Goal: Task Accomplishment & Management: Complete application form

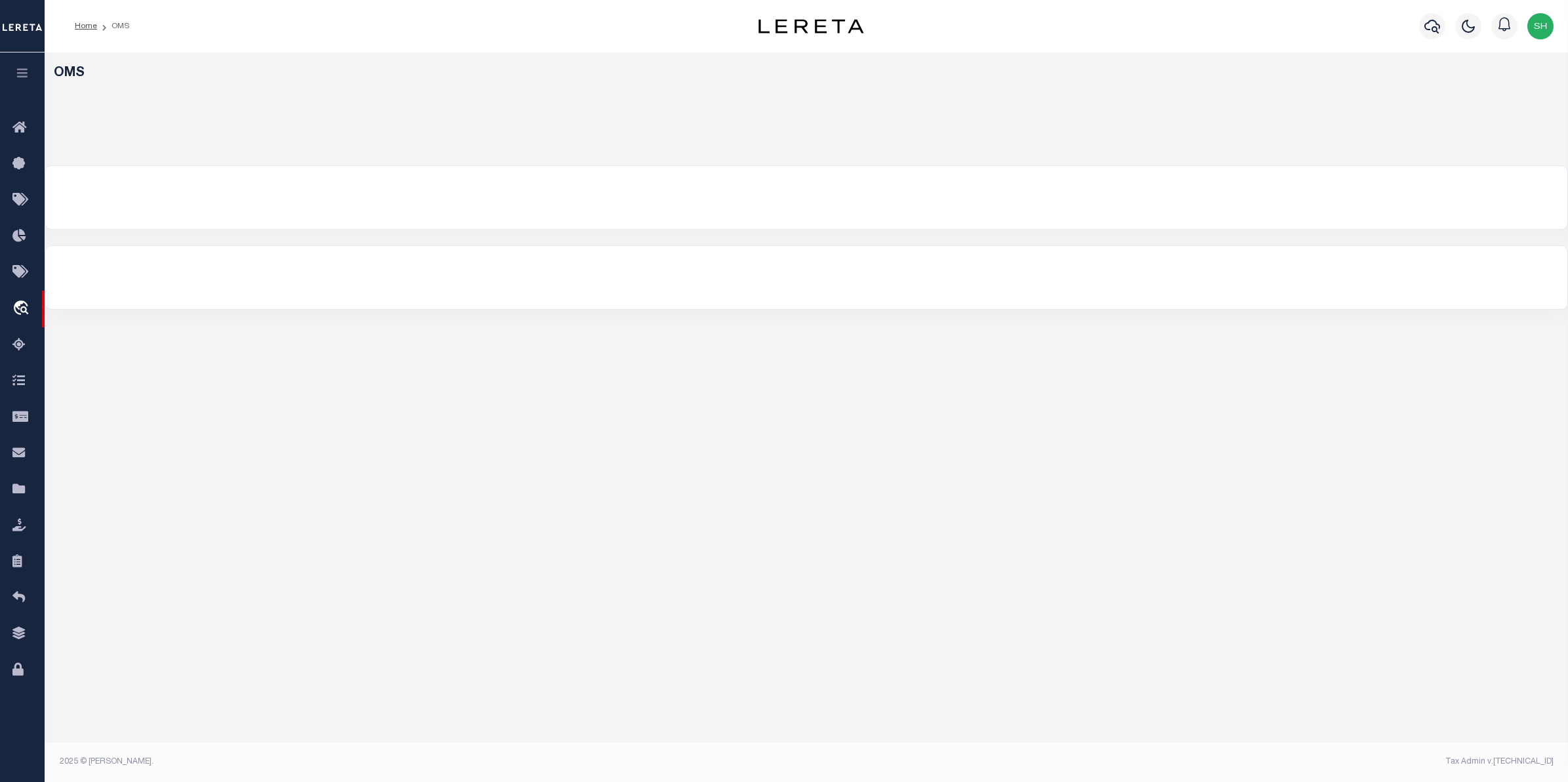
select select "200"
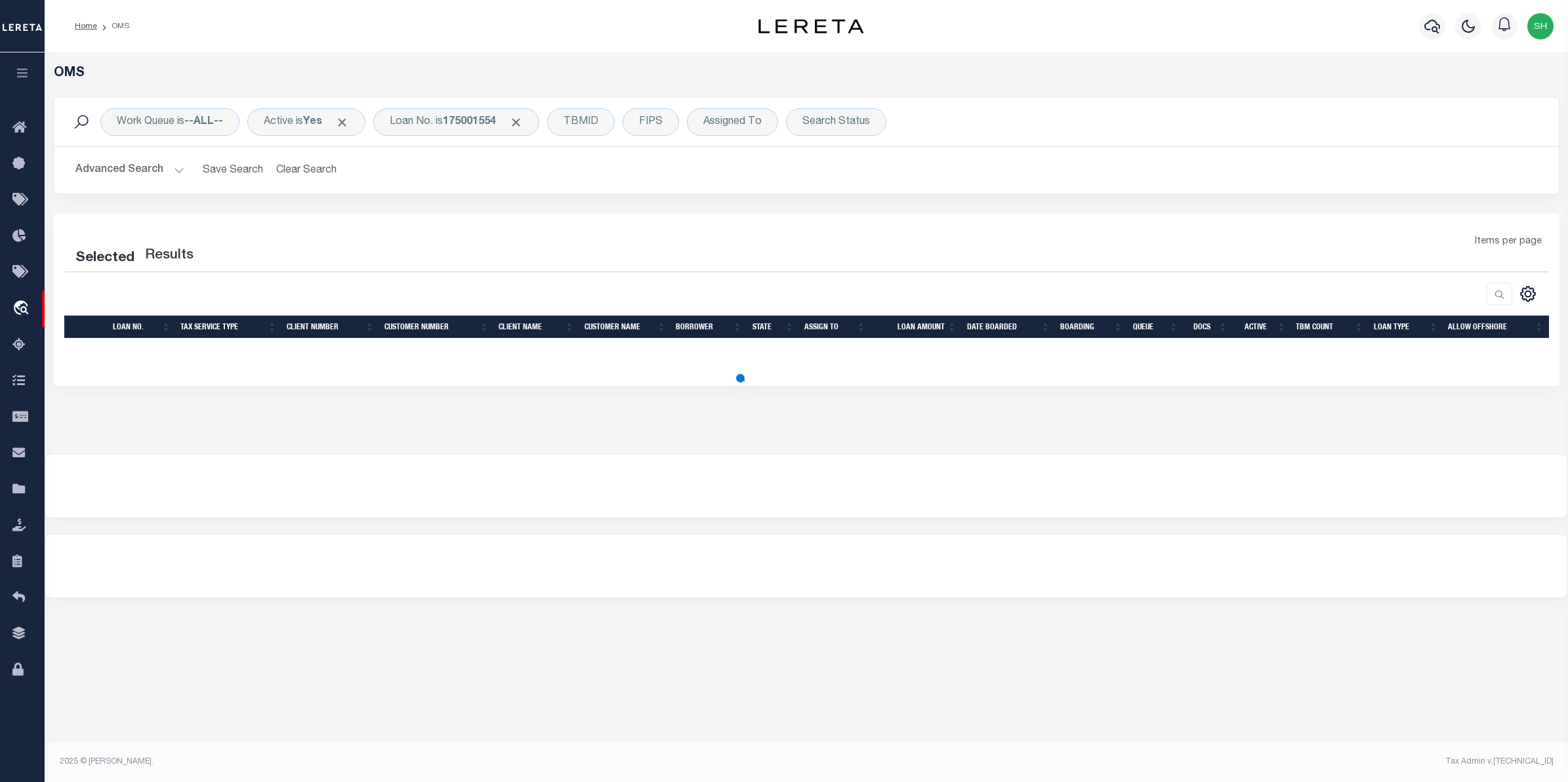
select select "200"
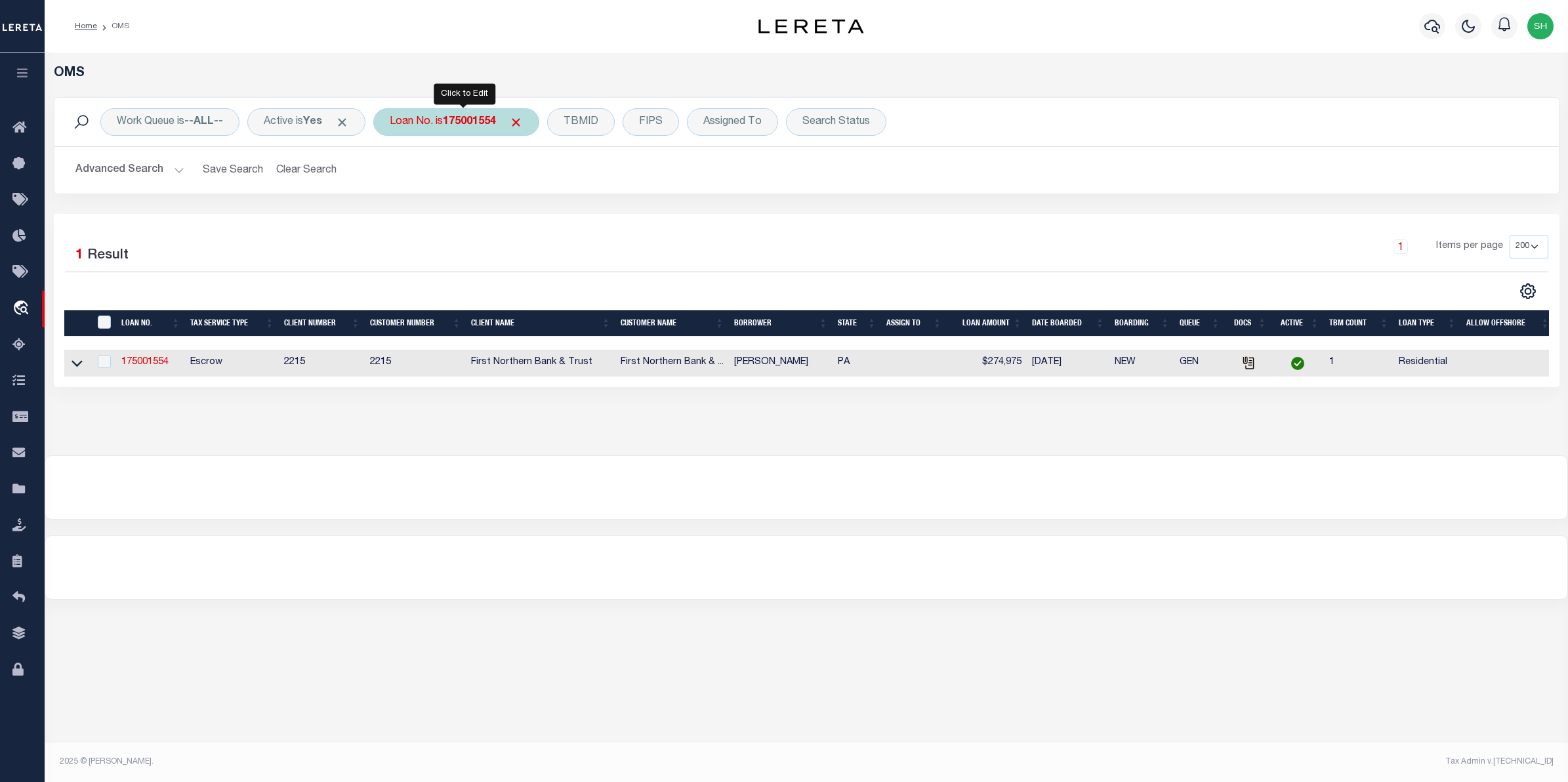
click at [413, 119] on div "Loan No. is 175001554" at bounding box center [457, 122] width 166 height 27
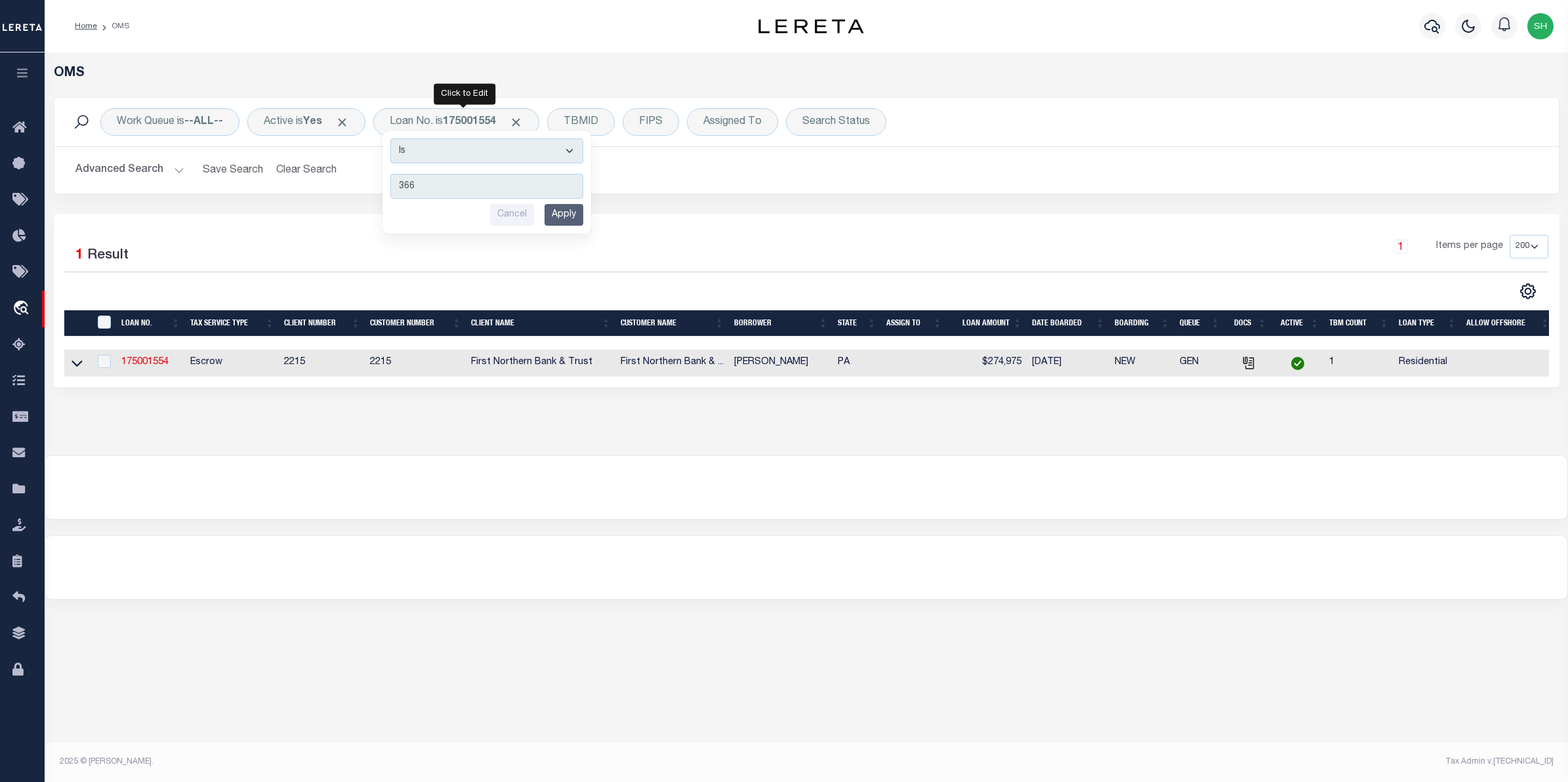
type input "3662"
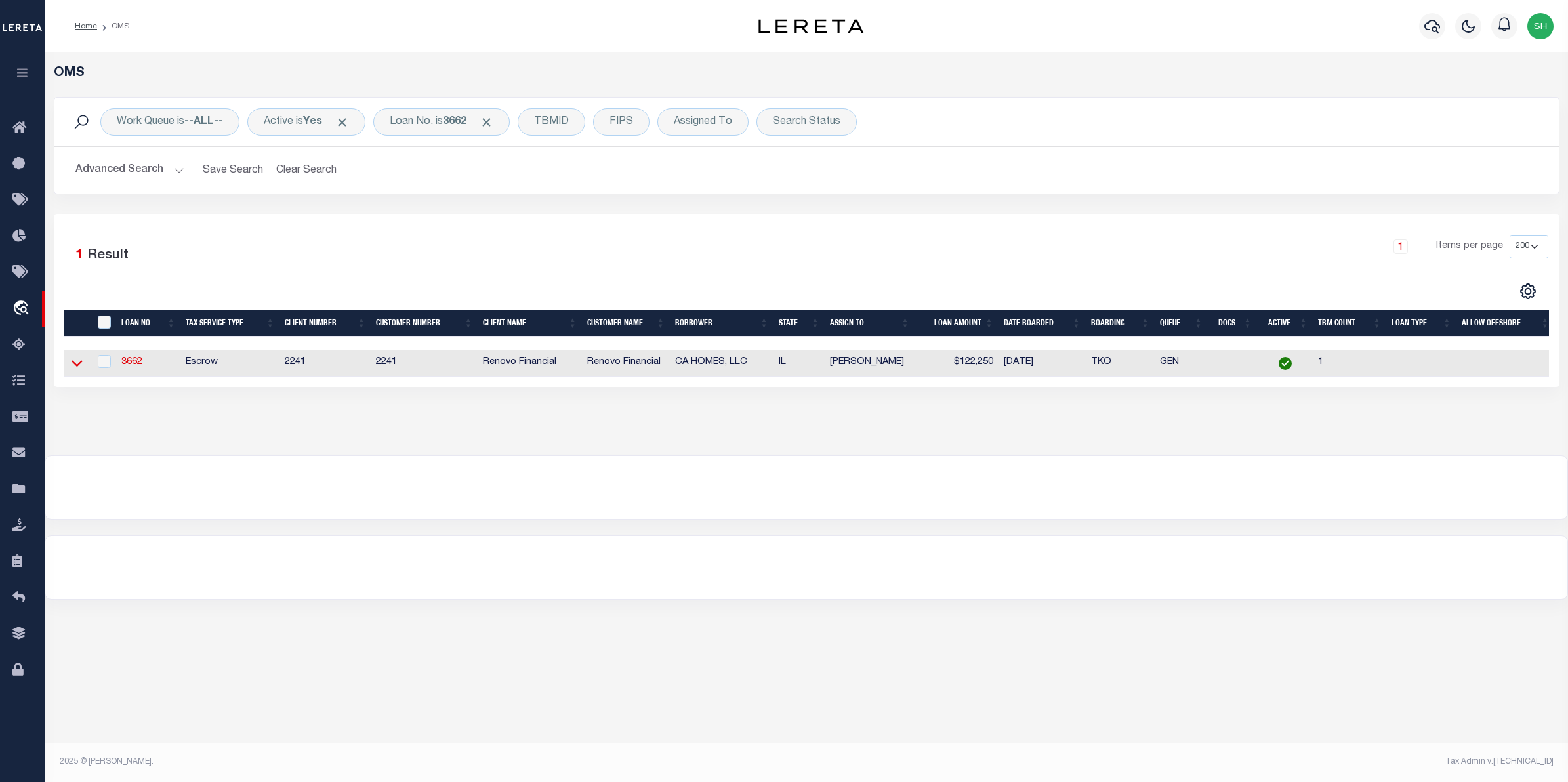
click at [77, 367] on icon at bounding box center [77, 364] width 12 height 7
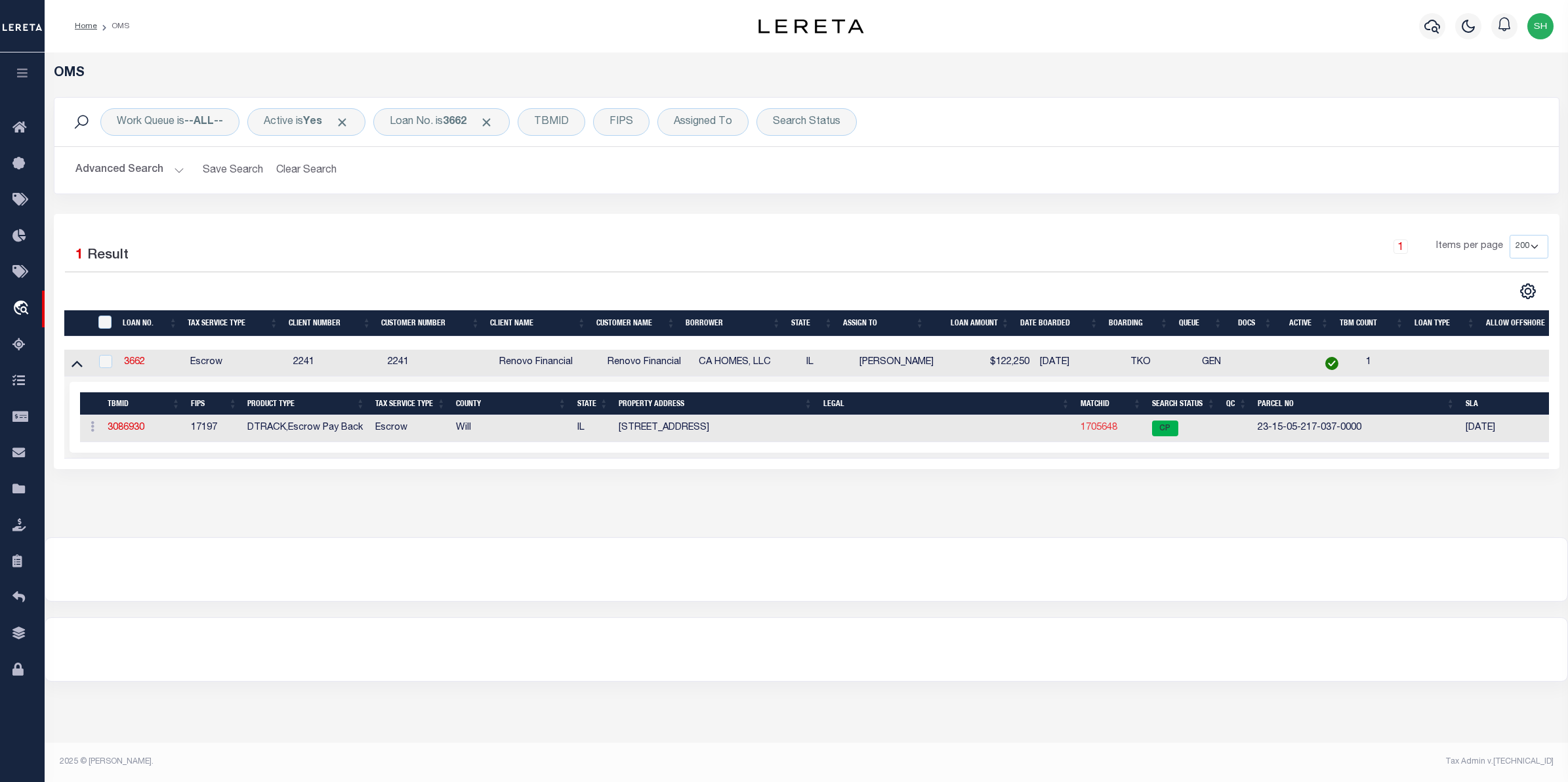
click at [1102, 431] on link "1705648" at bounding box center [1099, 427] width 37 height 9
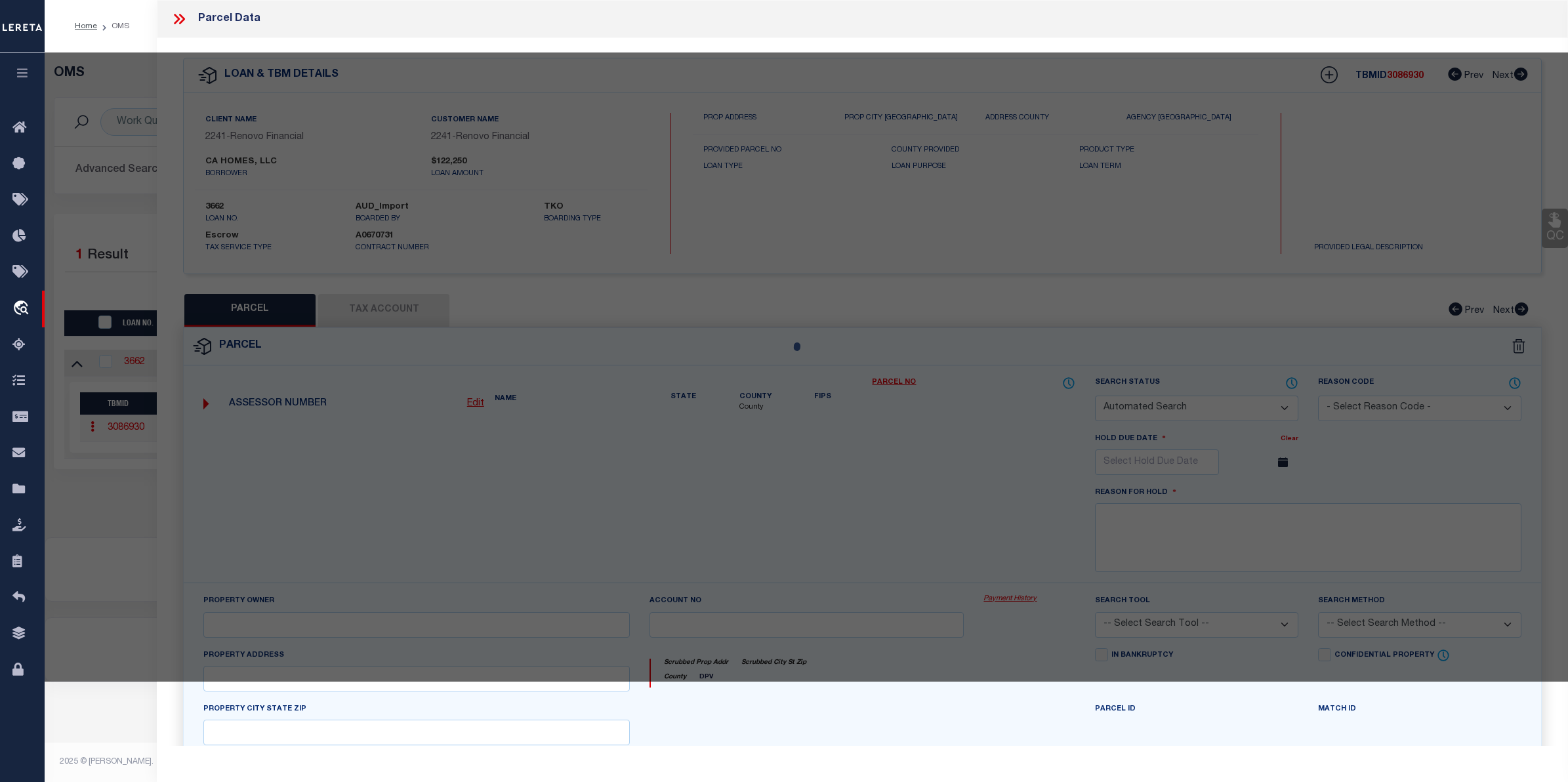
checkbox input "false"
select select "CP"
type input "CA HOMES LLC"
select select
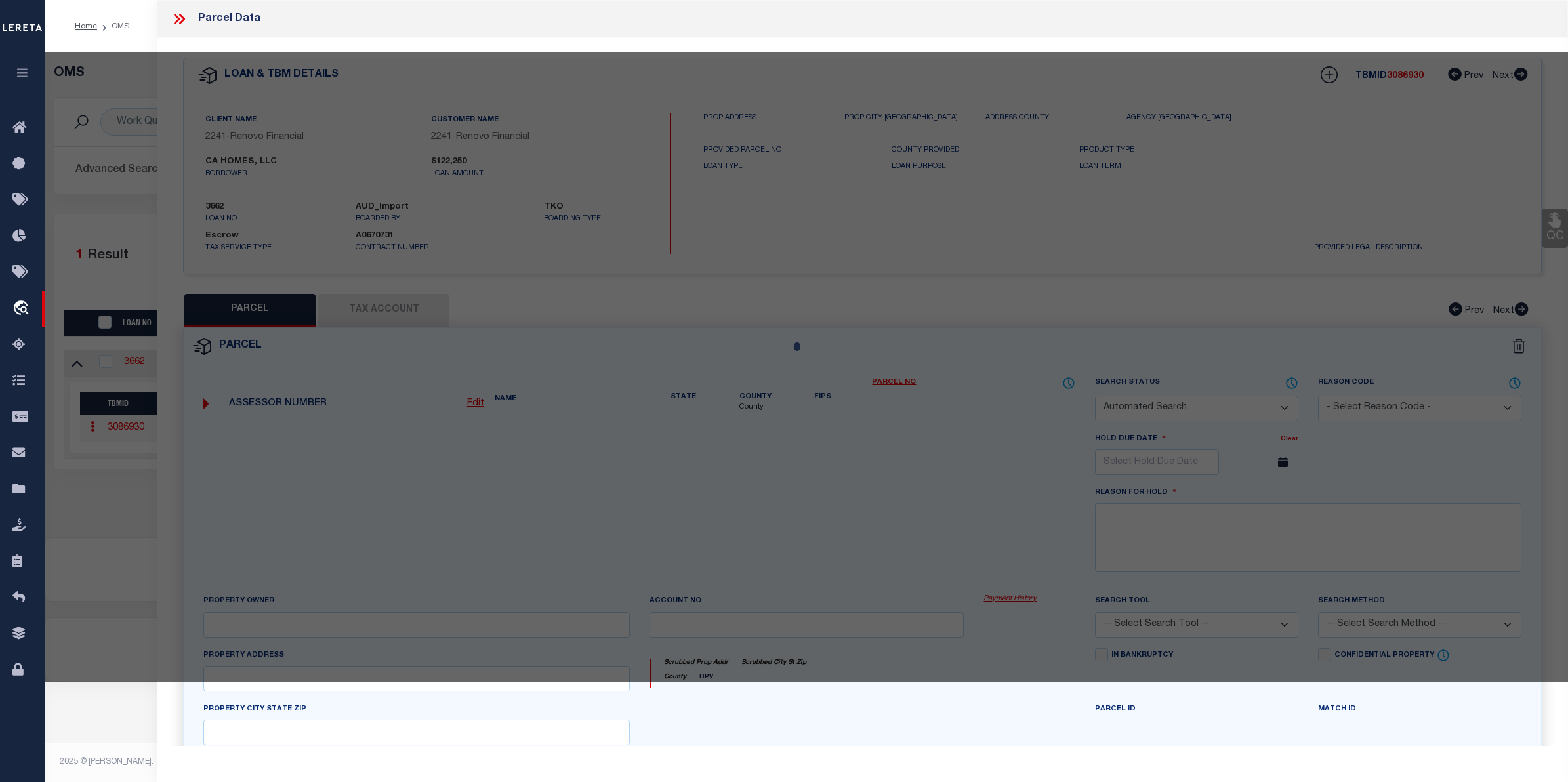
type input "28 W 35TH PL"
checkbox input "false"
type input "STEGER IL 60475"
type textarea "LOT 28 & 29 BLOCK 14 IN COLUMBIA HEIGHTS, A SUB OF PRT OF THE E1/2 OF THE NE1/4…"
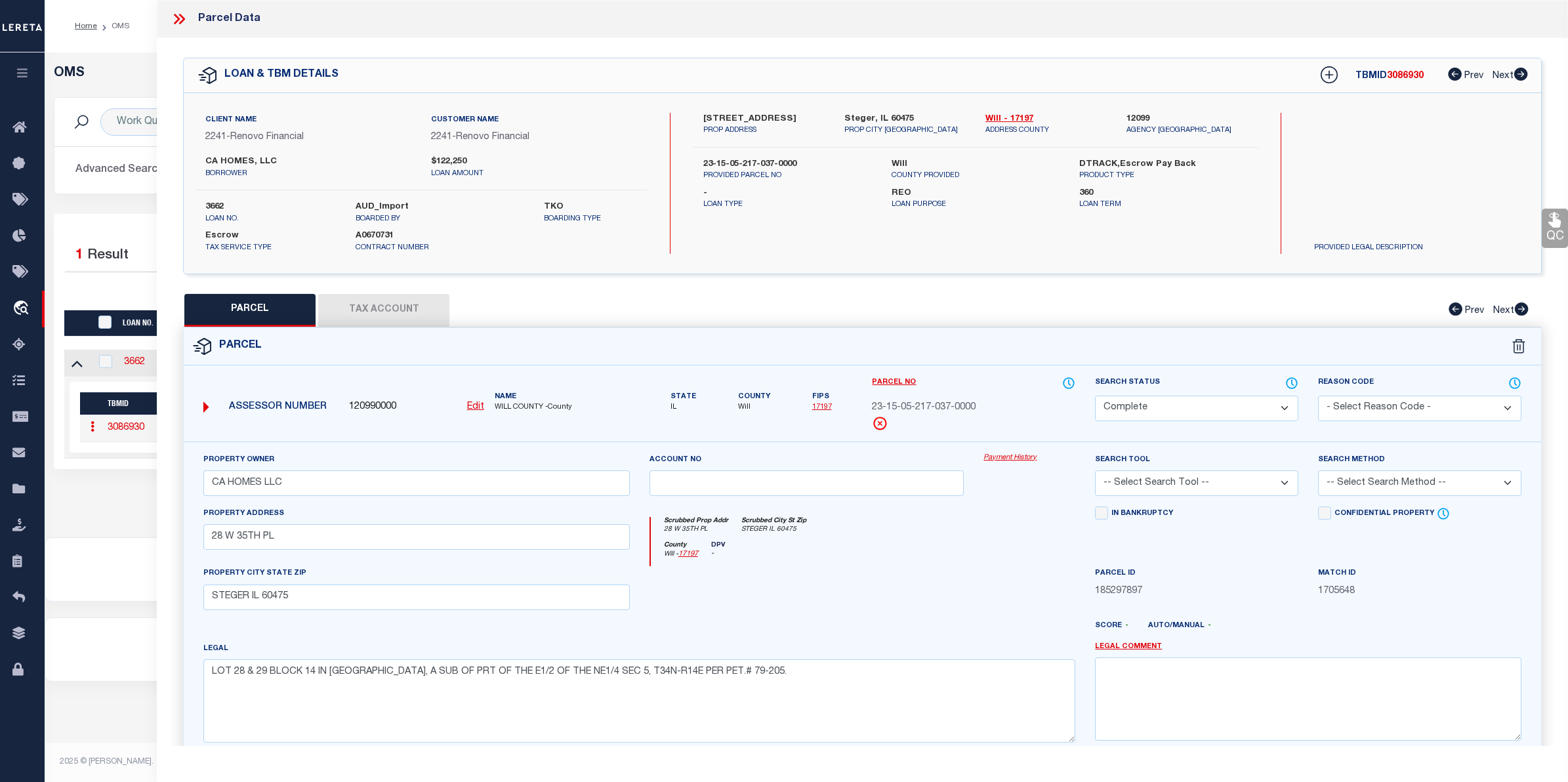
click at [1030, 458] on link "Payment History" at bounding box center [1030, 458] width 92 height 12
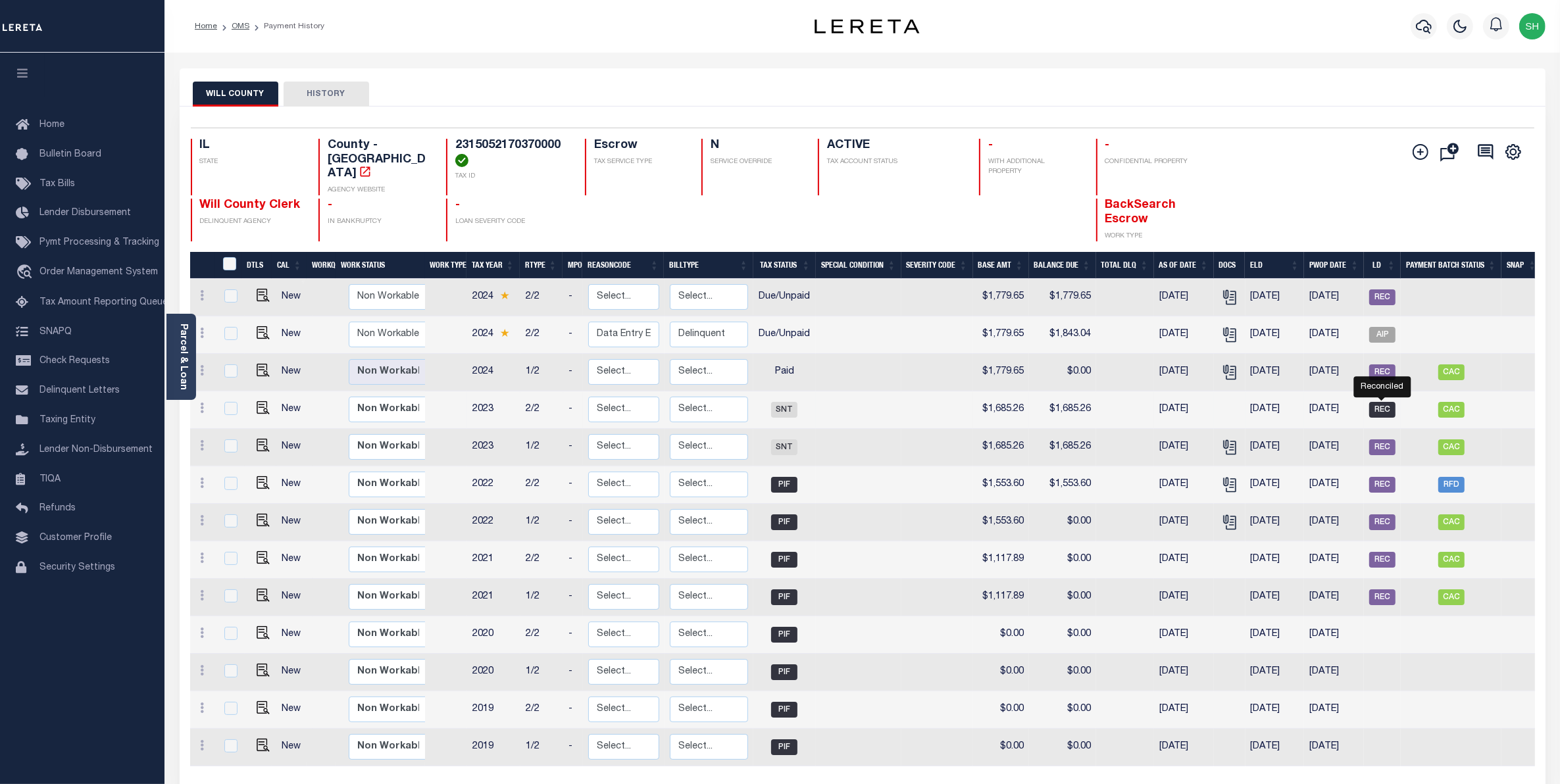
click at [1392, 402] on span "REC" at bounding box center [1383, 409] width 26 height 16
checkbox input "true"
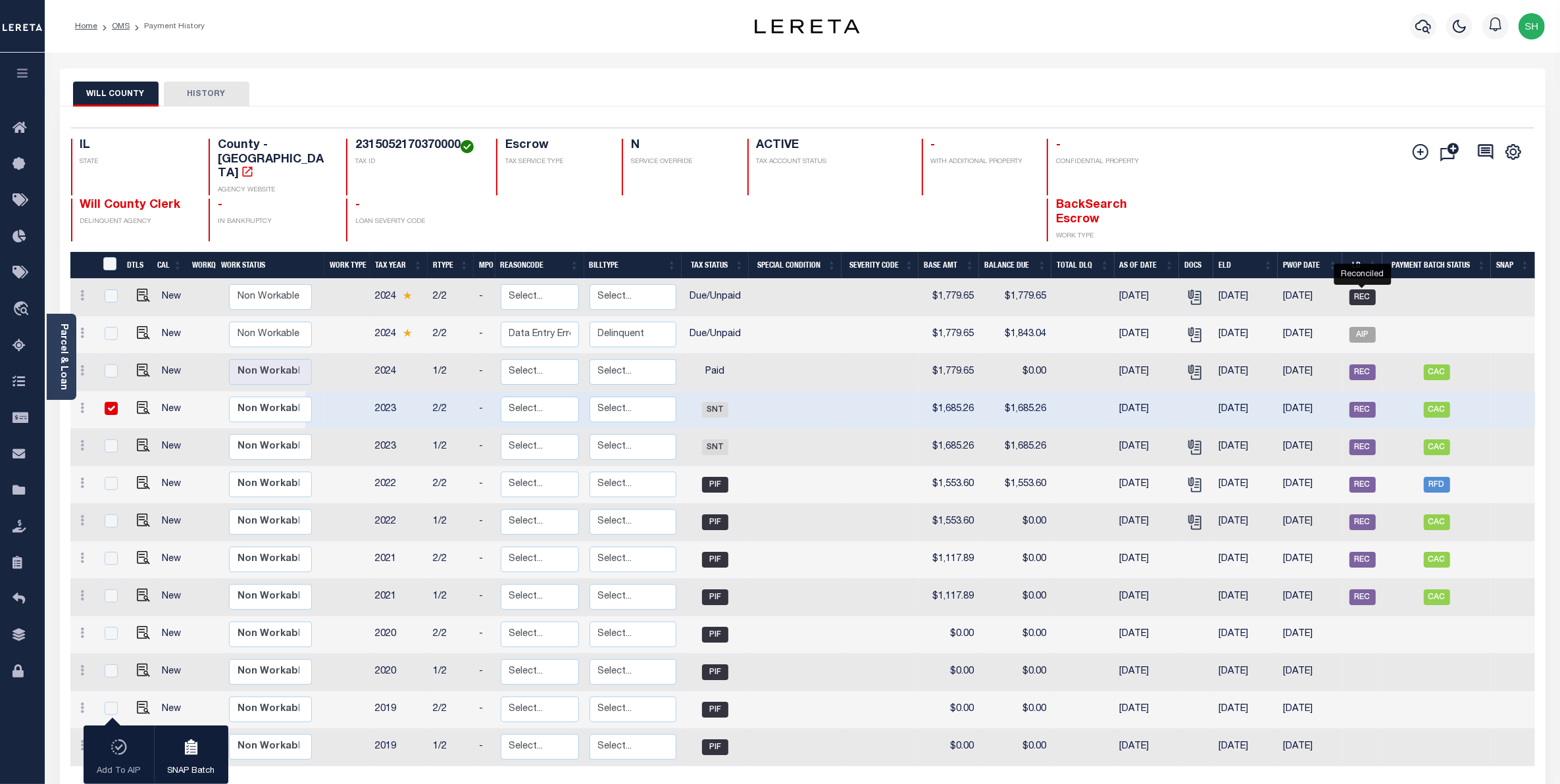
click at [1364, 290] on span "REC" at bounding box center [1363, 297] width 26 height 16
checkbox input "true"
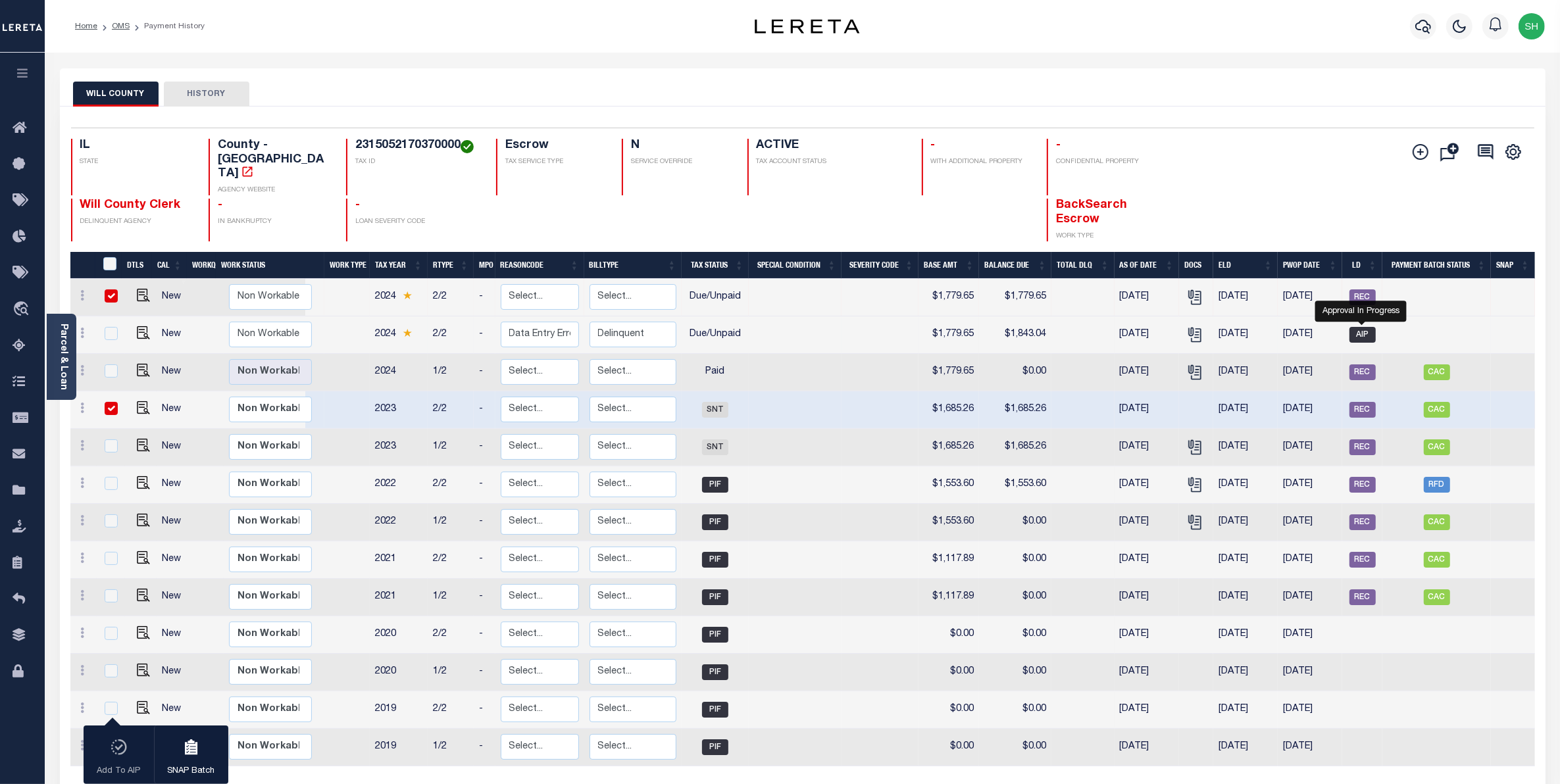
click at [1350, 327] on span "AIP" at bounding box center [1363, 334] width 26 height 16
checkbox input "true"
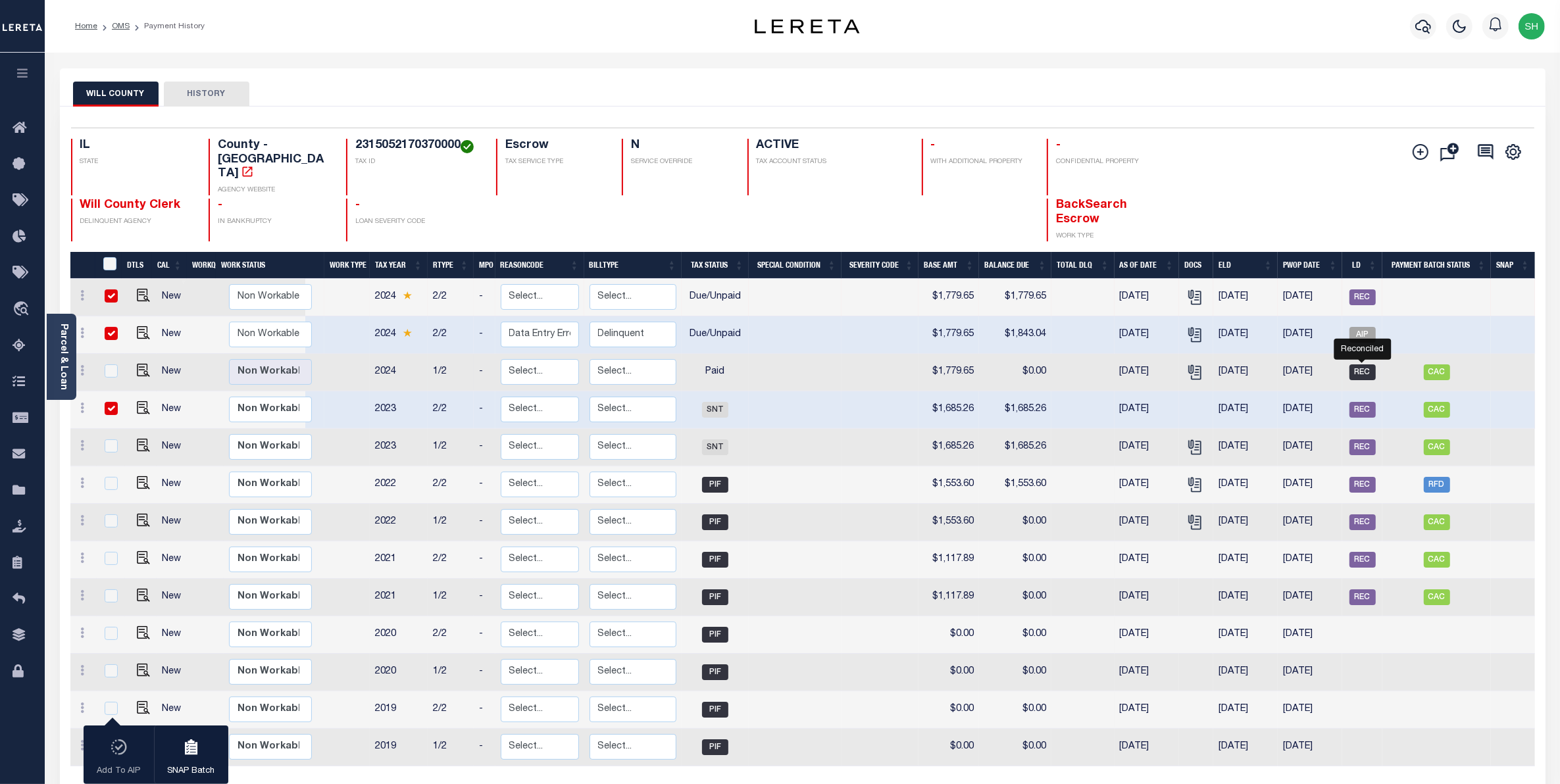
click at [1357, 365] on span "REC" at bounding box center [1363, 372] width 26 height 16
checkbox input "true"
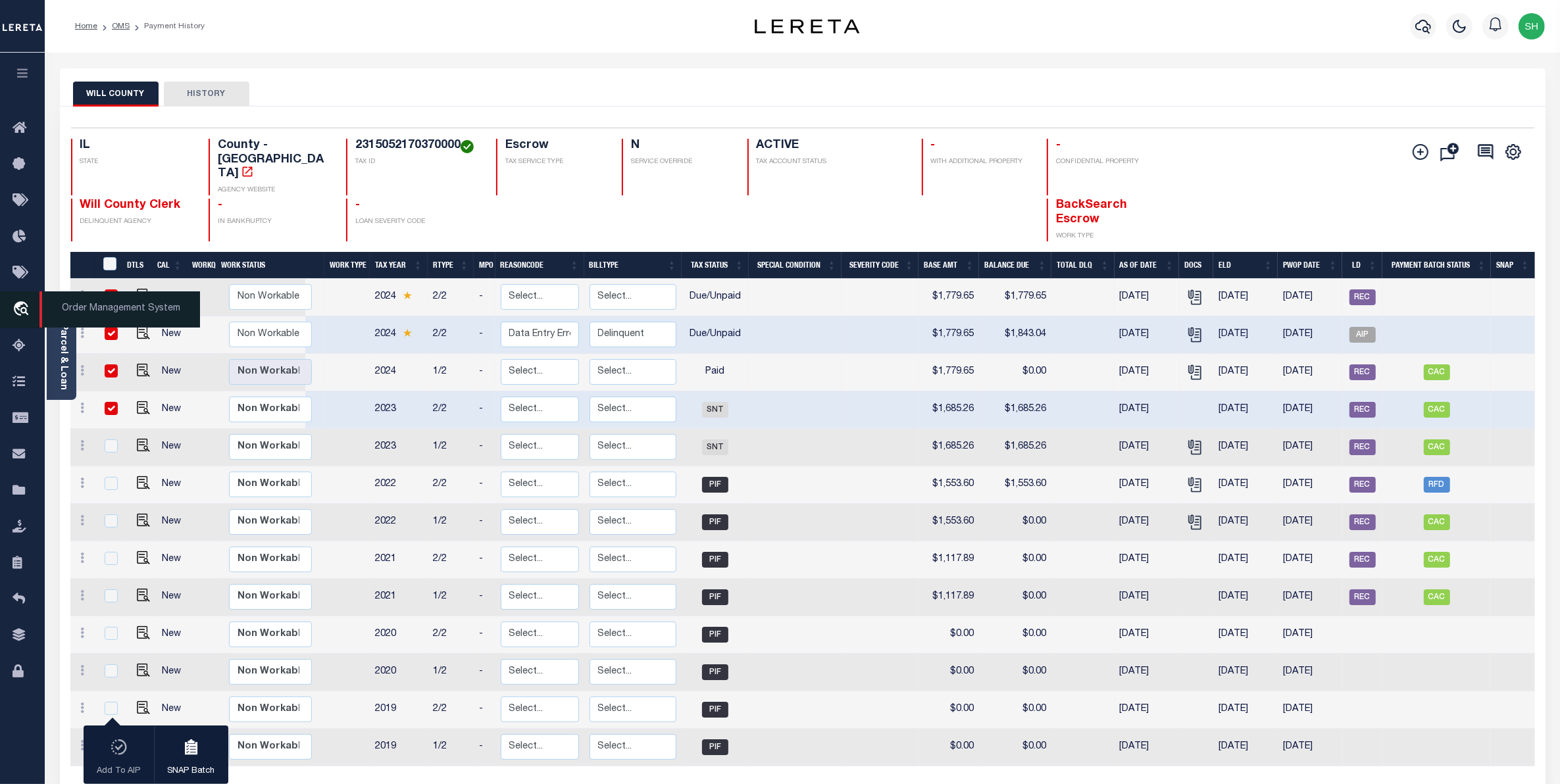
click at [15, 316] on icon "travel_explore" at bounding box center [23, 309] width 21 height 17
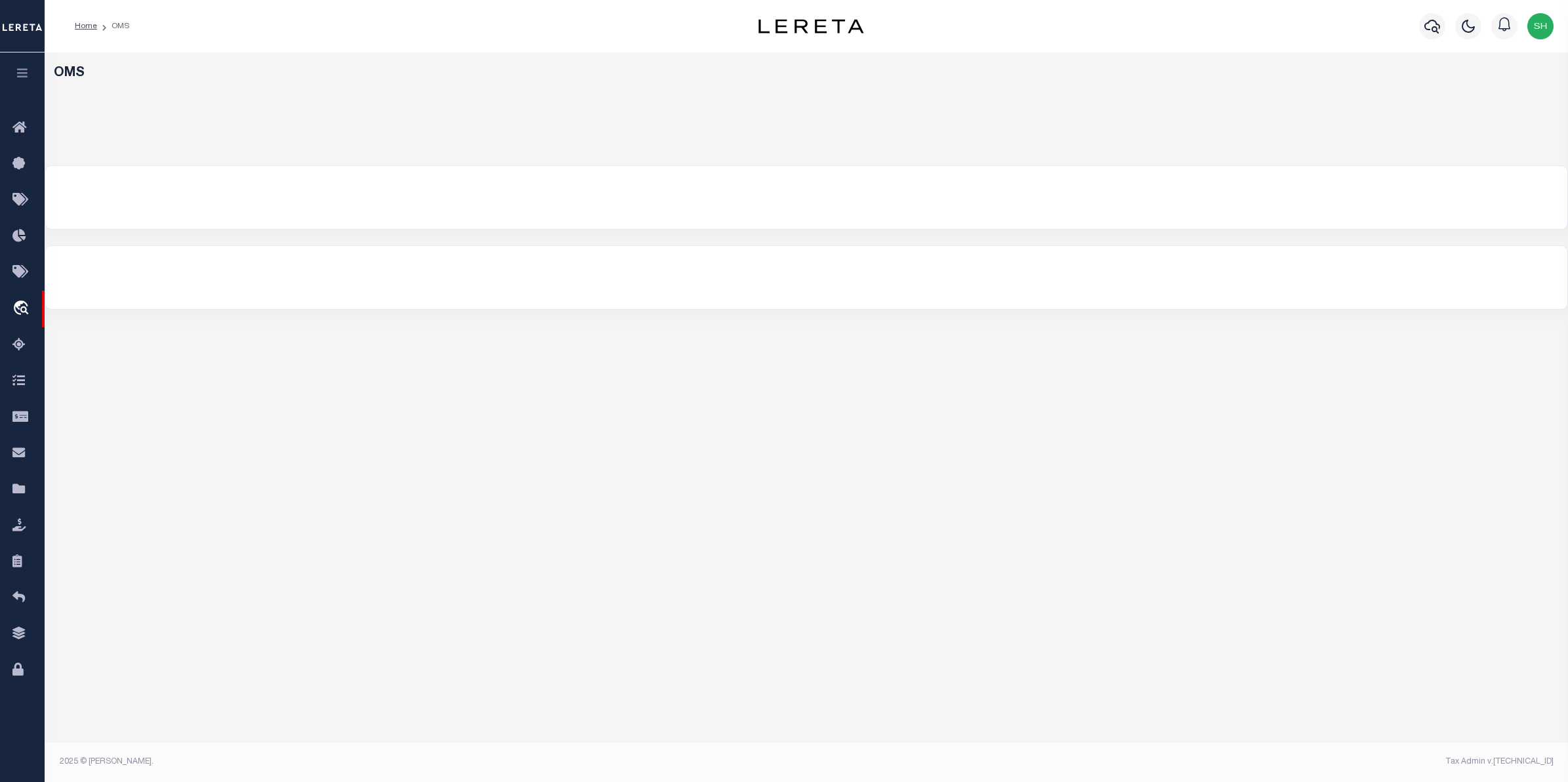
select select "200"
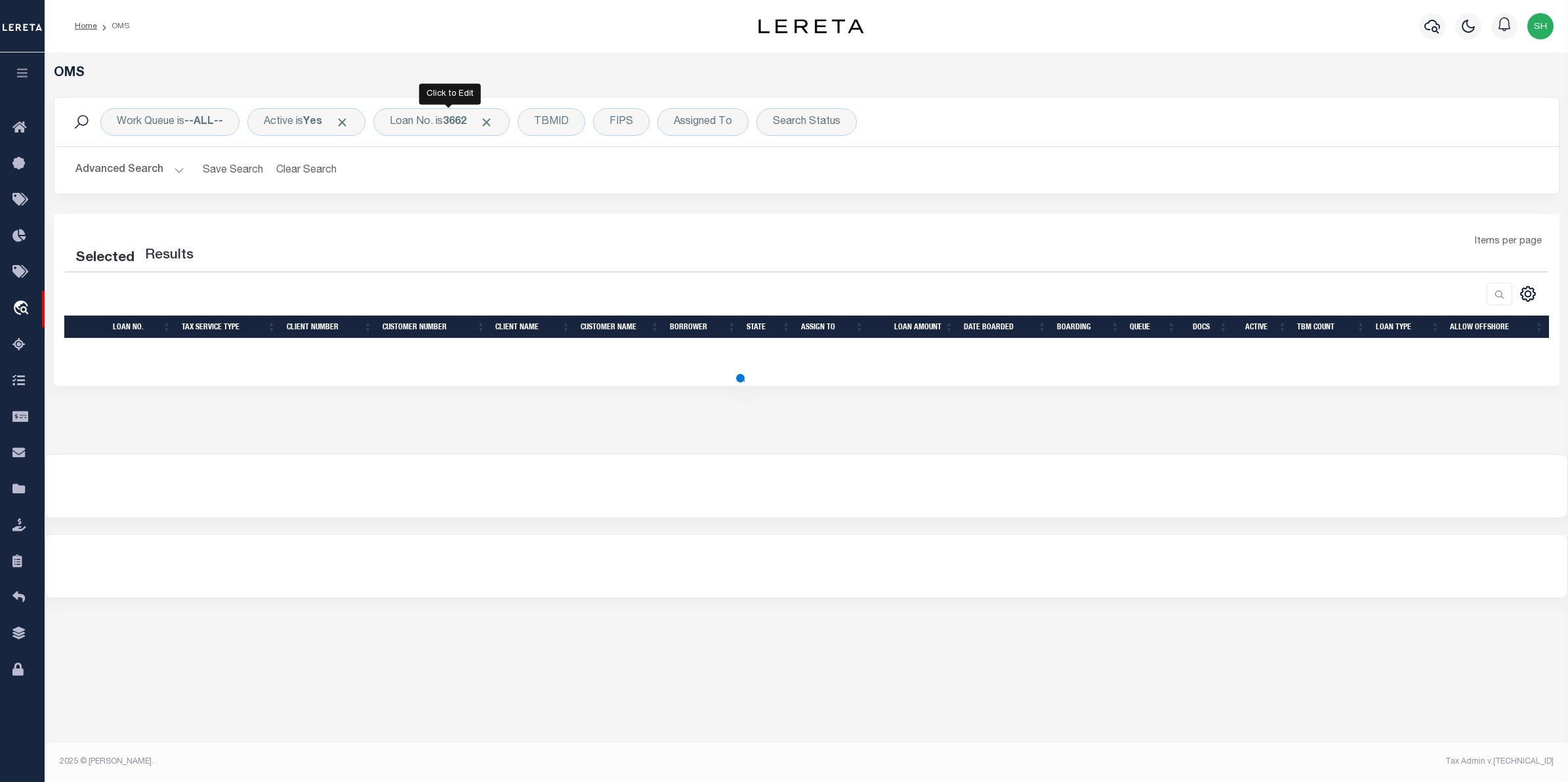
select select "200"
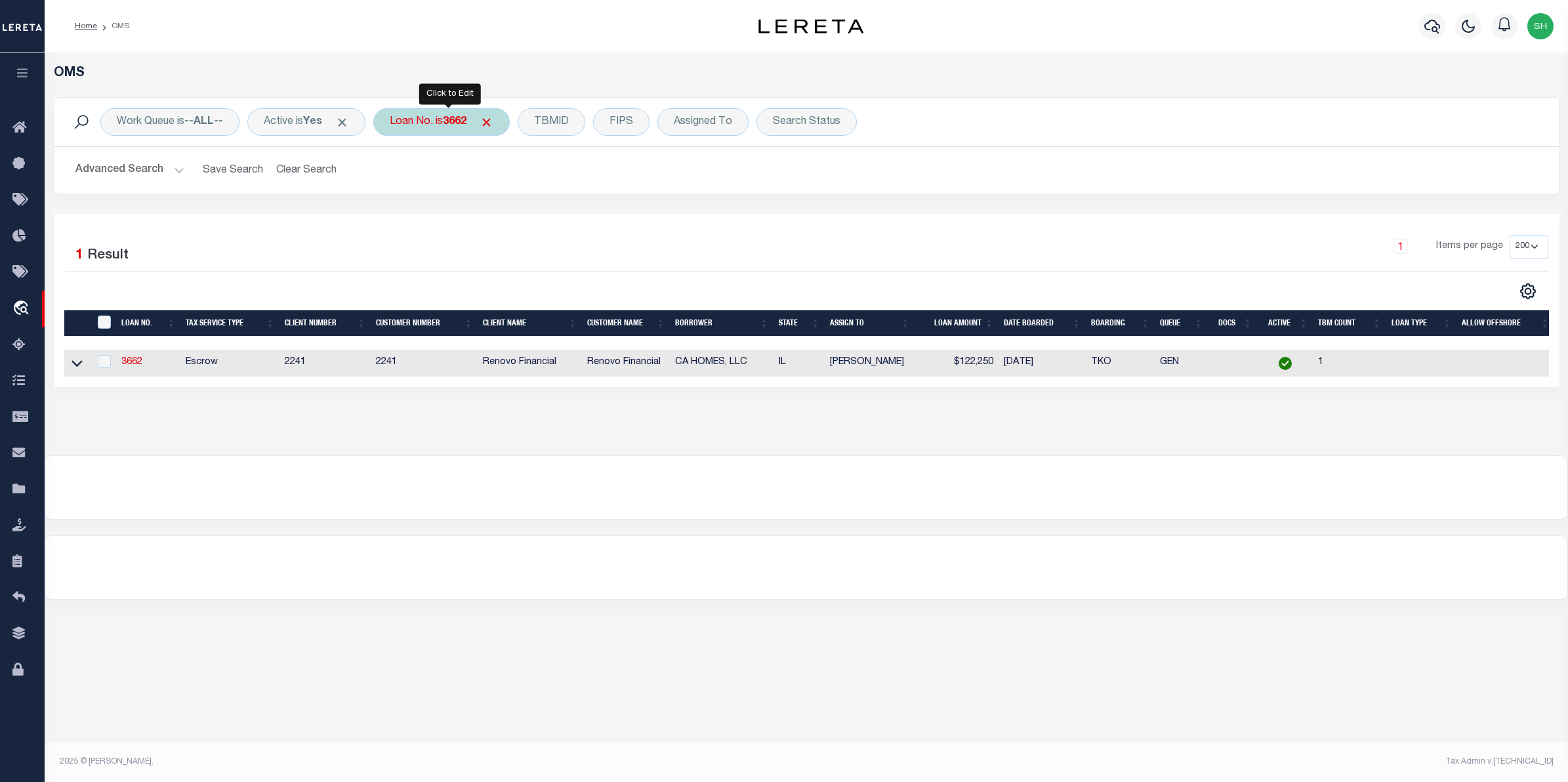
click at [418, 126] on div "Loan No. is 3662" at bounding box center [442, 122] width 137 height 27
type input "6171871"
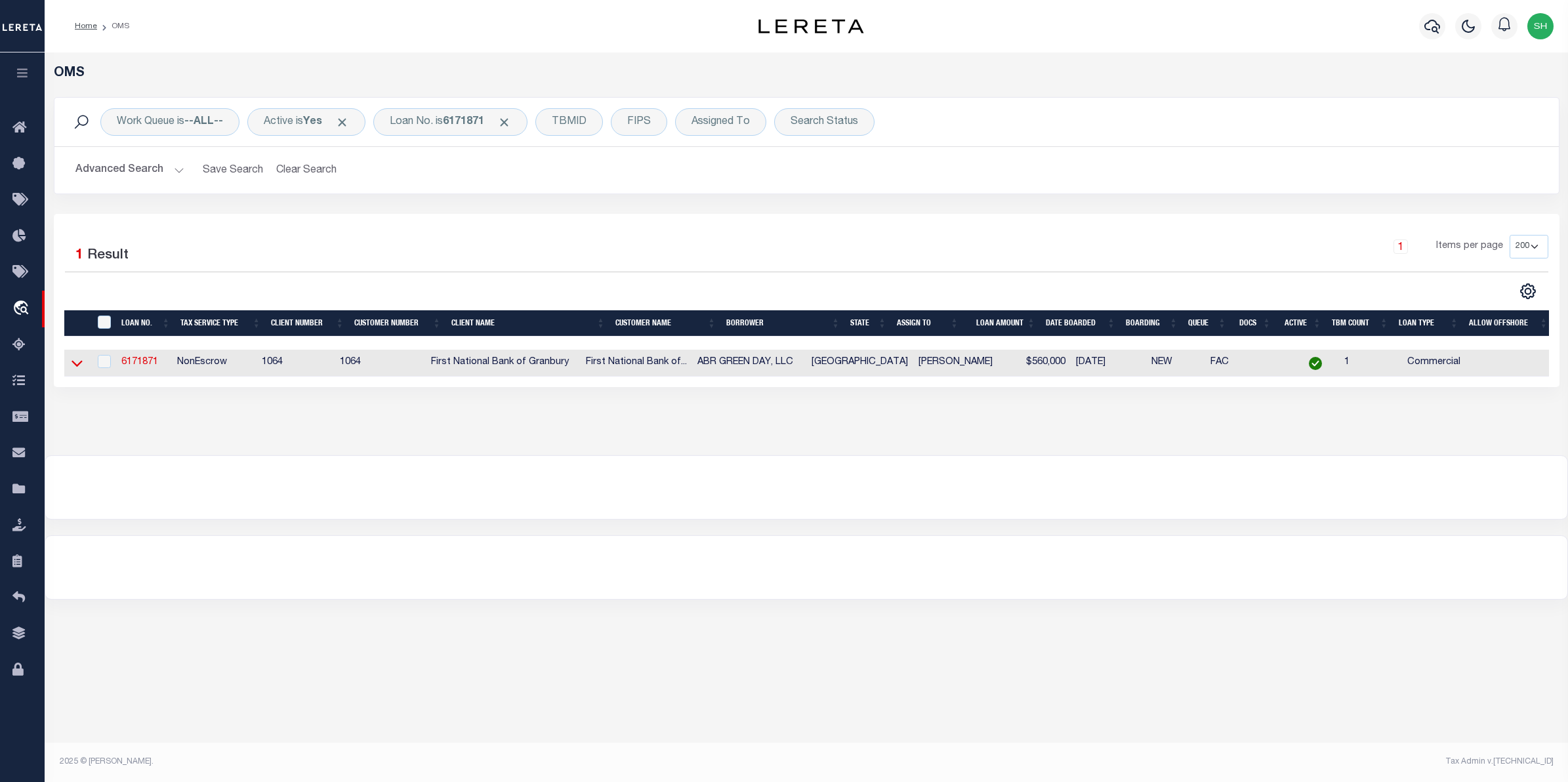
click at [74, 364] on icon at bounding box center [77, 363] width 12 height 14
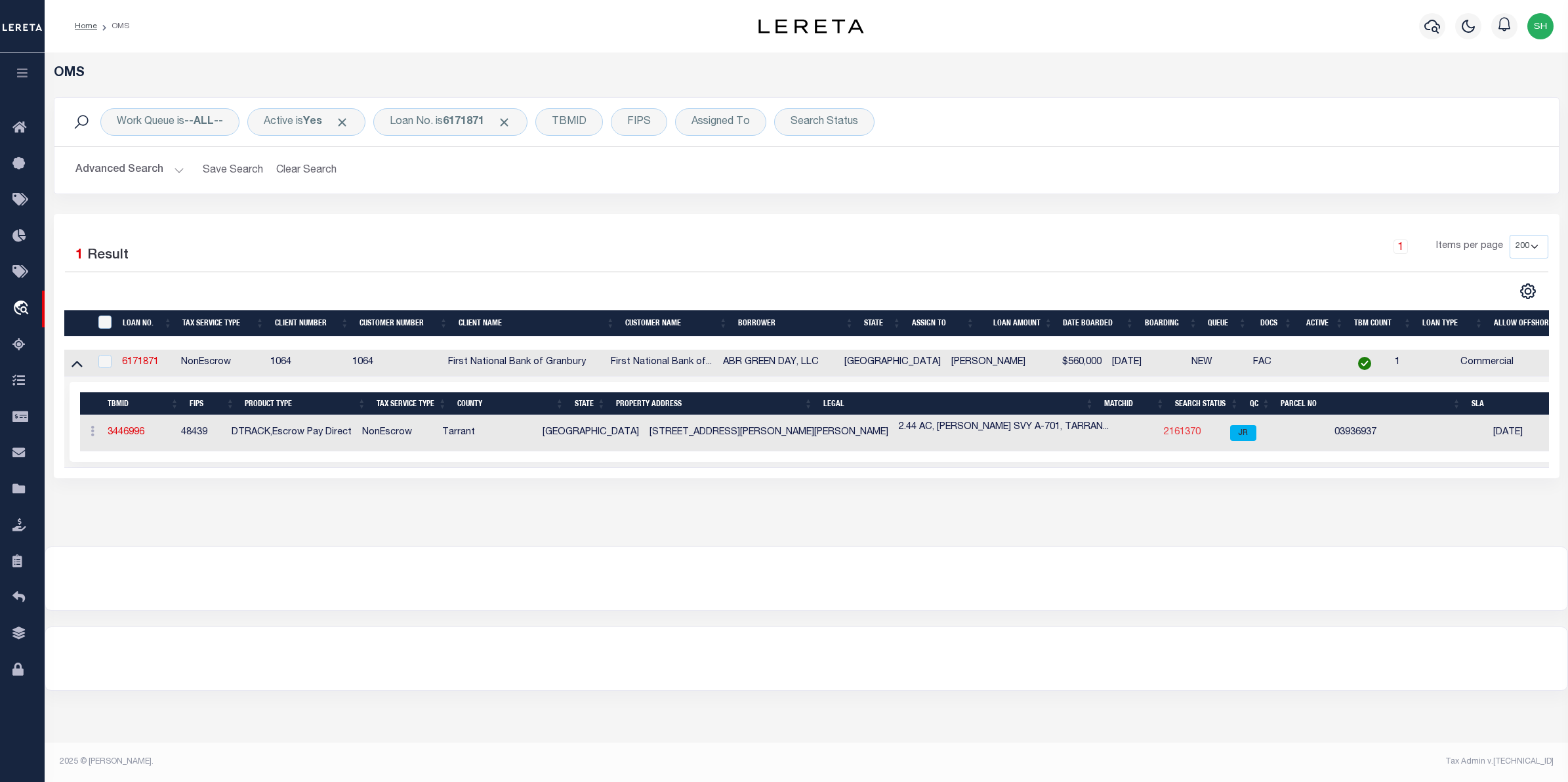
click at [1164, 435] on link "2161370" at bounding box center [1182, 432] width 37 height 9
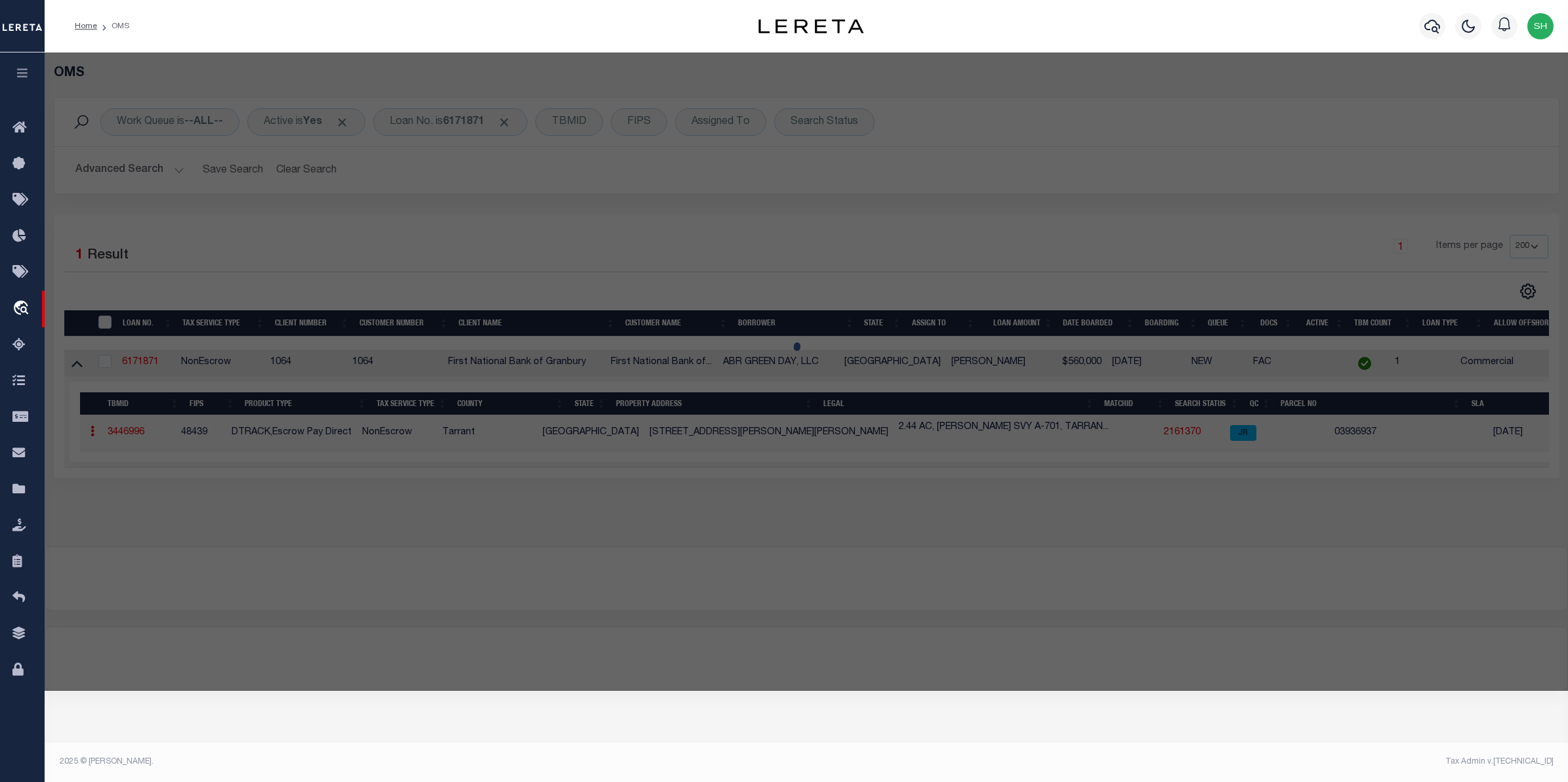
checkbox input "false"
select select "JR"
type input "ABR GREEN DAY LLC"
select select "AGW"
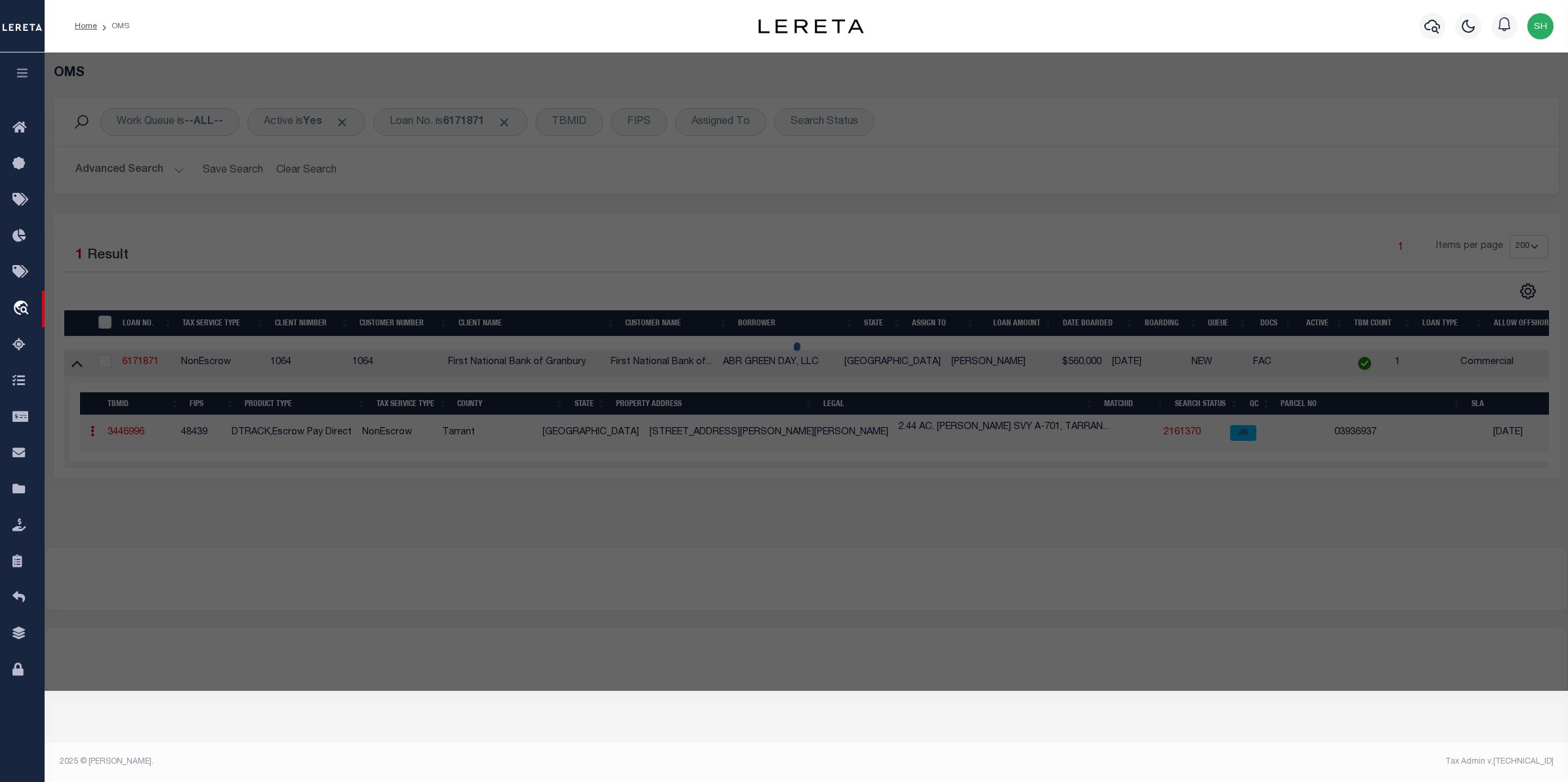
select select "LEG"
type input "[STREET_ADDRESS][PERSON_NAME][PERSON_NAME]"
type input "[GEOGRAPHIC_DATA]-5401"
type textarea "[PERSON_NAME] SURVEY Abstract 701 Tract 7P ABST 701 TRS 7P & 7Q"
type textarea "Parker county tax agency is not listed in jurisdiction list. Completed as per s…"
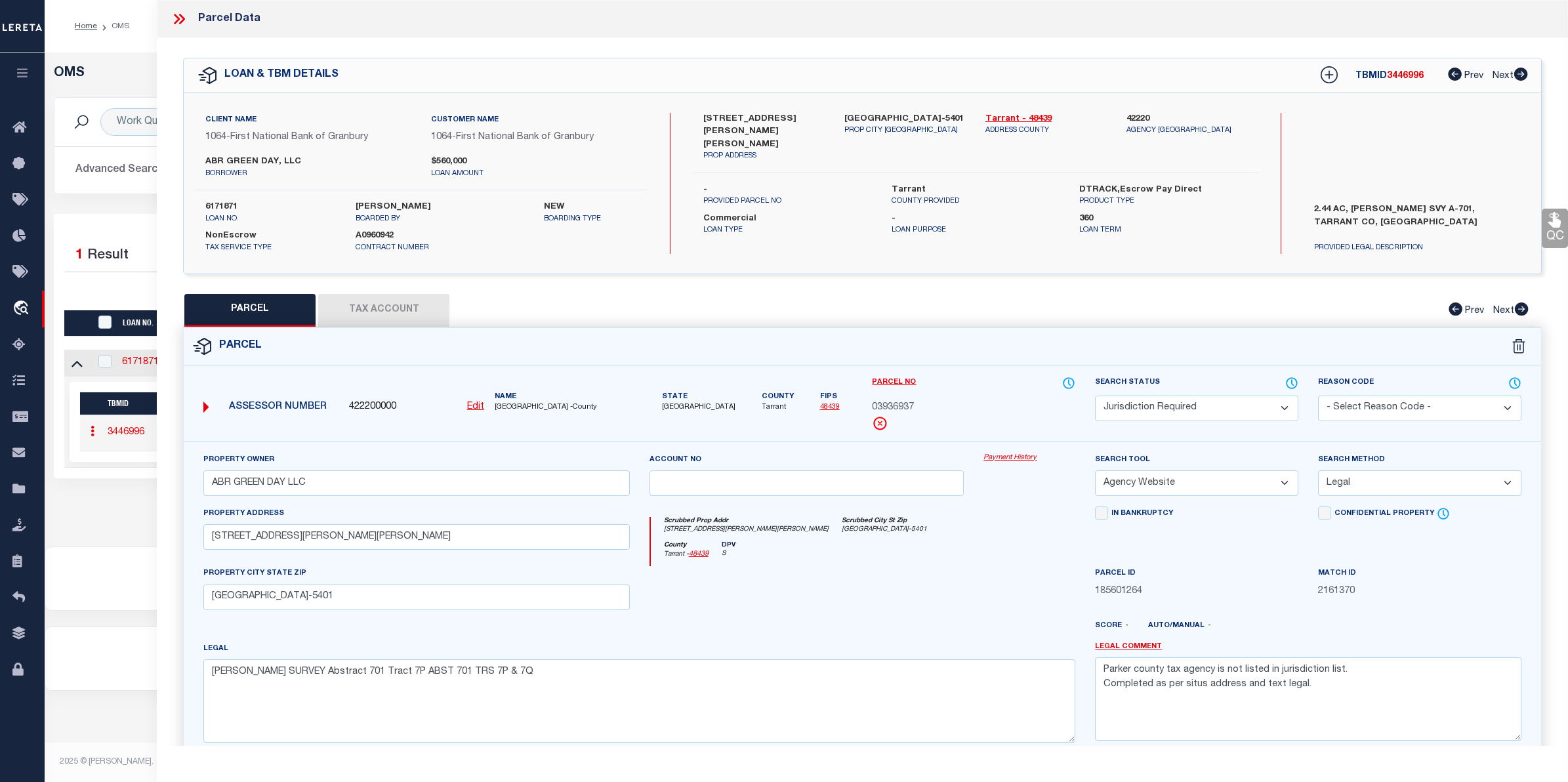
click at [1001, 456] on link "Payment History" at bounding box center [1030, 458] width 92 height 12
